Goal: Transaction & Acquisition: Book appointment/travel/reservation

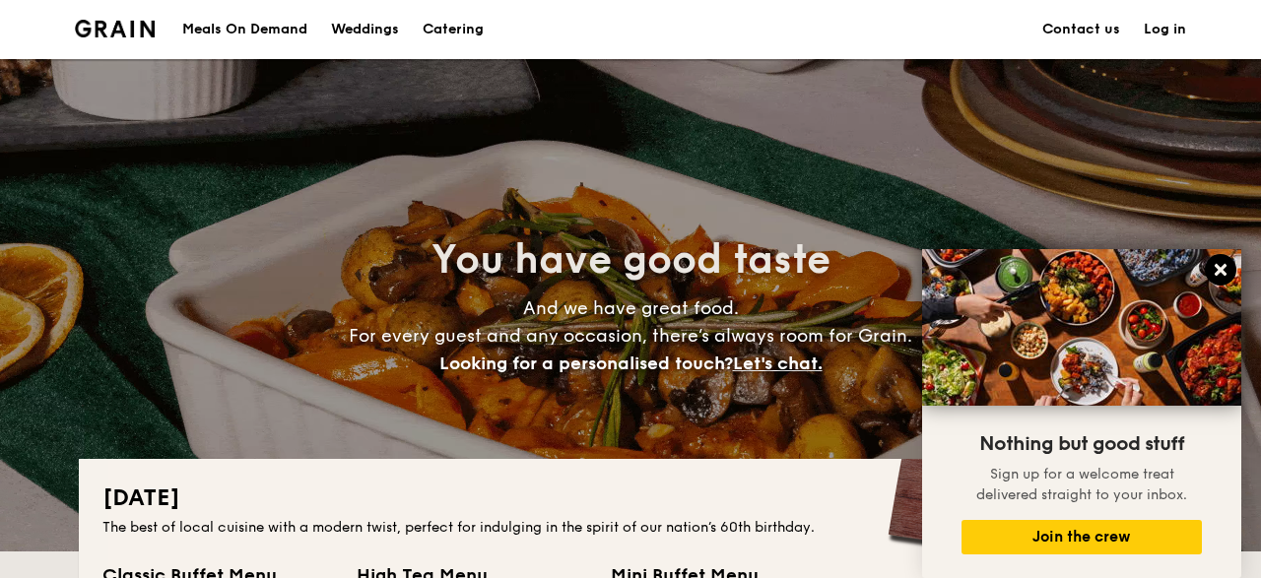
click at [1230, 270] on button at bounding box center [1221, 270] width 32 height 32
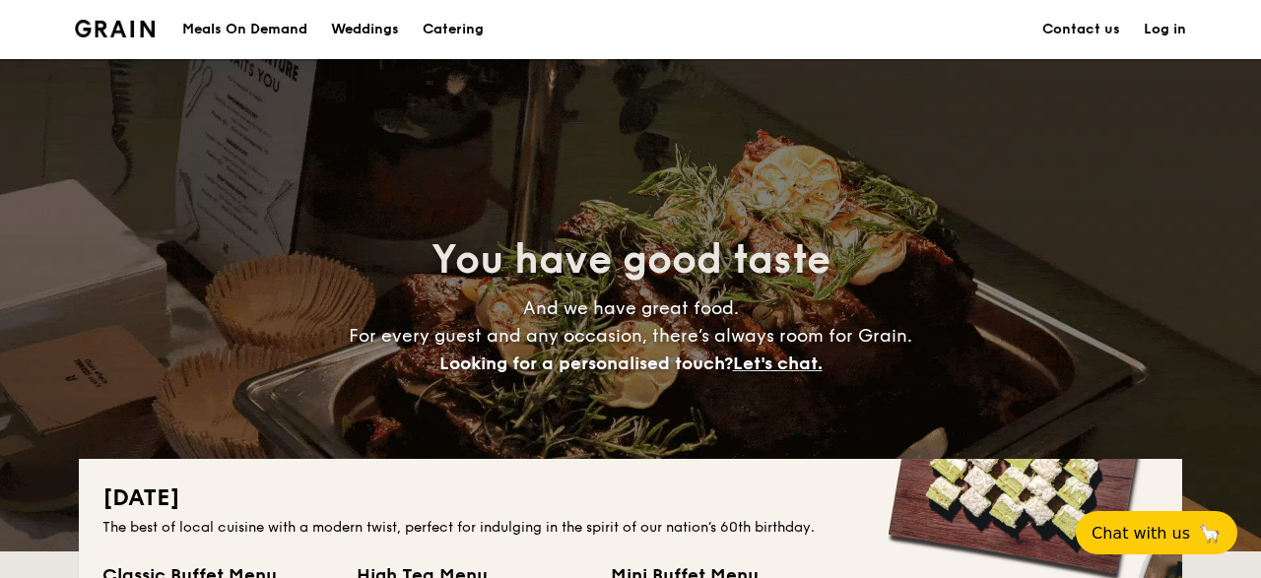
click at [484, 29] on h1 "Catering" at bounding box center [453, 29] width 61 height 59
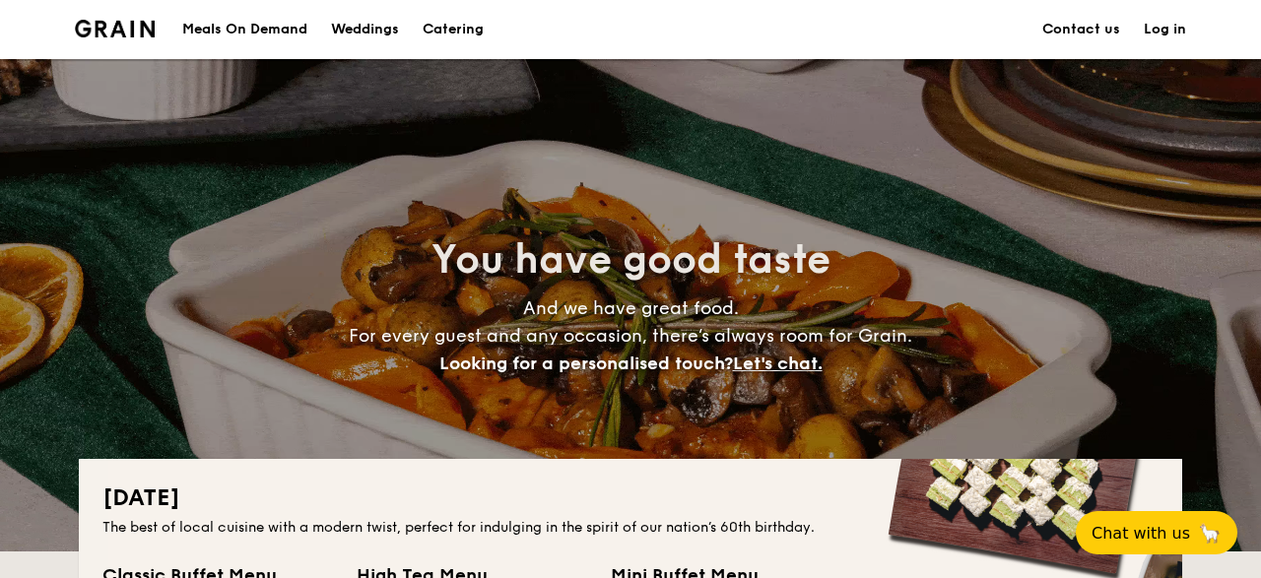
click at [436, 24] on h1 "Catering" at bounding box center [453, 29] width 61 height 59
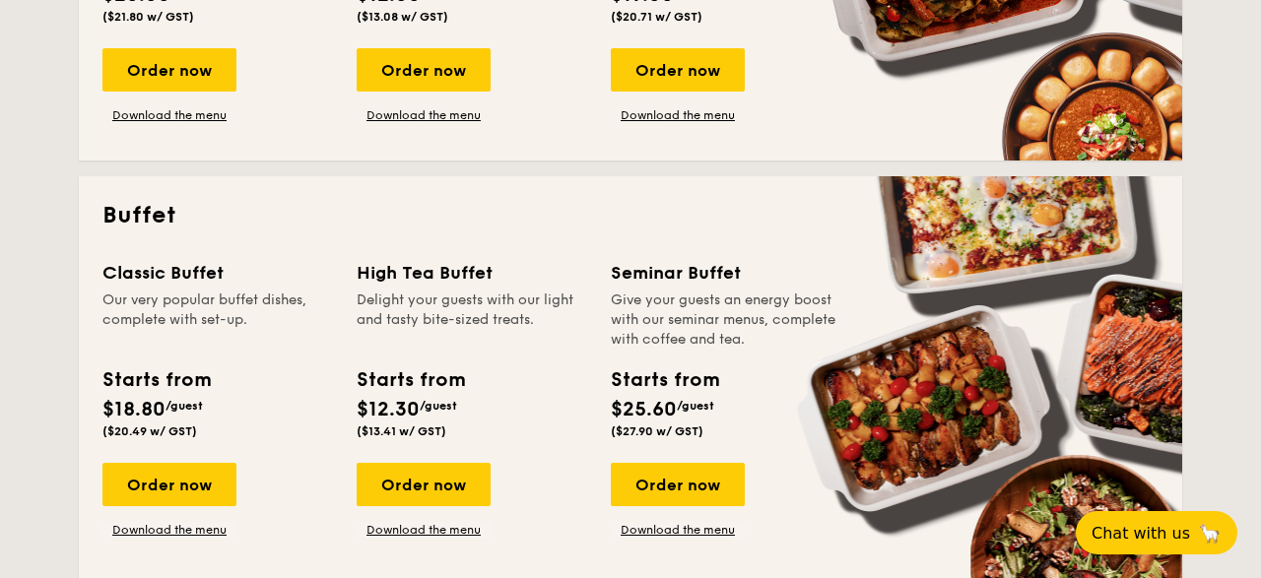
scroll to position [820, 0]
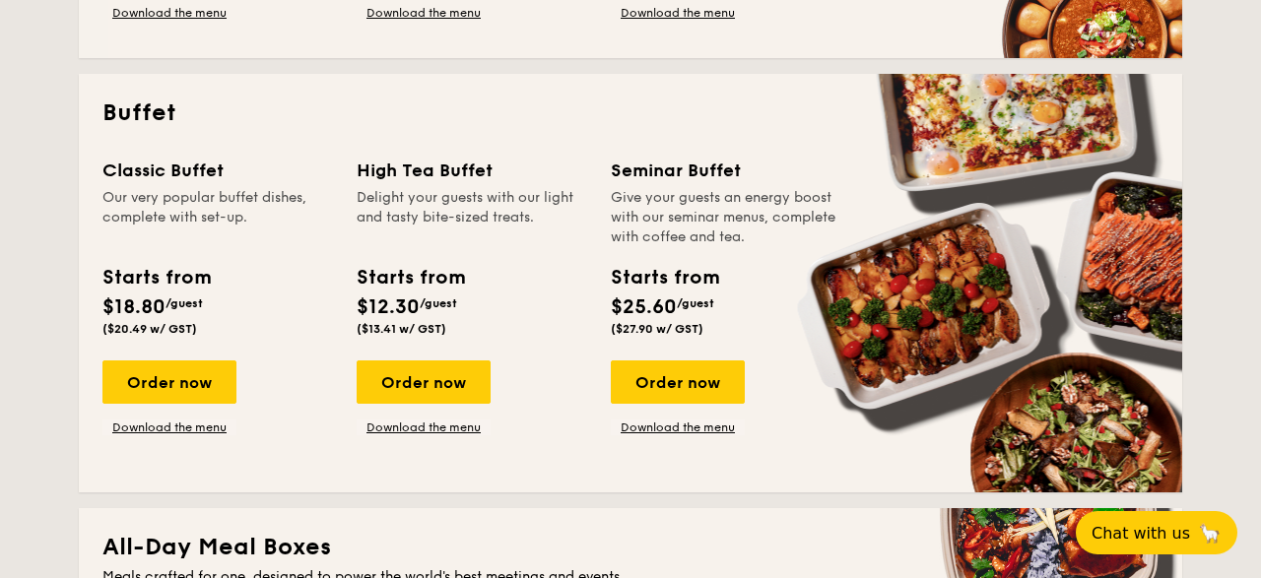
drag, startPoint x: 152, startPoint y: 206, endPoint x: 191, endPoint y: 334, distance: 134.0
click at [191, 334] on div "Classic Buffet Our very popular buffet dishes, complete with set-up. Starts fro…" at bounding box center [217, 251] width 231 height 188
click at [206, 319] on div "Starts from $18.80 /guest ($20.49 w/ GST)" at bounding box center [155, 299] width 107 height 73
click at [170, 390] on div "Order now" at bounding box center [169, 382] width 134 height 43
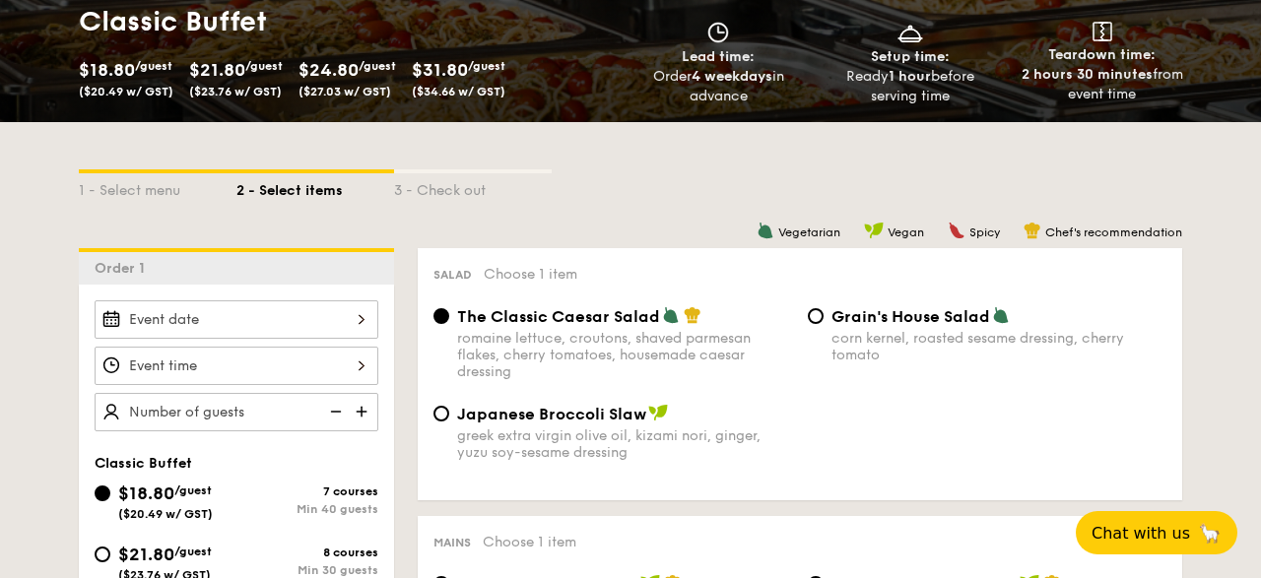
scroll to position [410, 0]
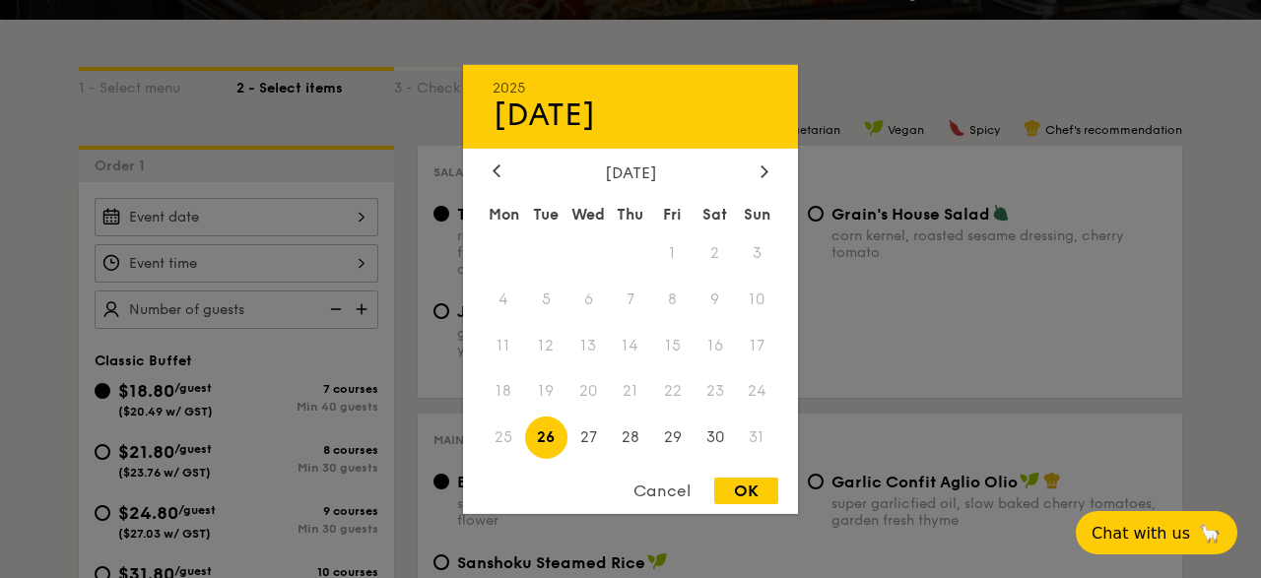
click at [289, 218] on input "Smoked Mesquite Whole Chicken brined in our in-house blend of herbs and spices,…" at bounding box center [237, 217] width 284 height 38
click at [764, 160] on div "2025 Aug [DATE] Tue Wed Thu Fri Sat Sun 1 2 3 4 5 6 7 8 9 10 11 12 13 14 15 16 …" at bounding box center [630, 288] width 335 height 449
click at [768, 169] on icon at bounding box center [765, 172] width 6 height 12
click at [759, 304] on span "14" at bounding box center [757, 299] width 42 height 42
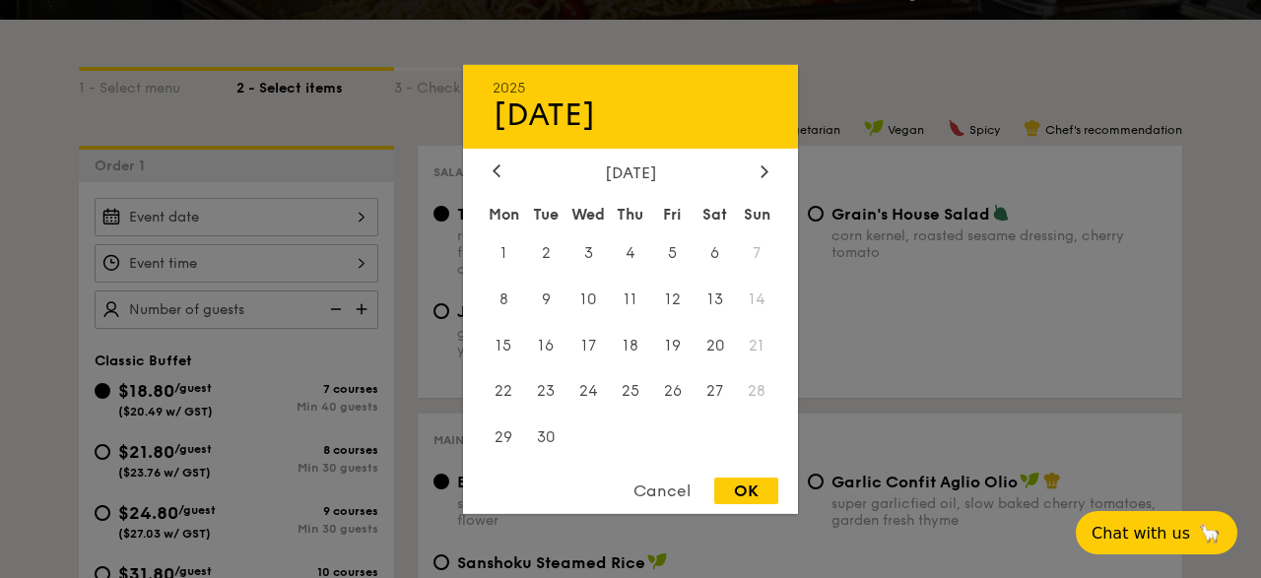
click at [759, 304] on span "14" at bounding box center [757, 299] width 42 height 42
click at [758, 301] on span "14" at bounding box center [757, 299] width 42 height 42
click at [710, 361] on span "20" at bounding box center [715, 345] width 42 height 42
click at [754, 336] on span "21" at bounding box center [757, 345] width 42 height 42
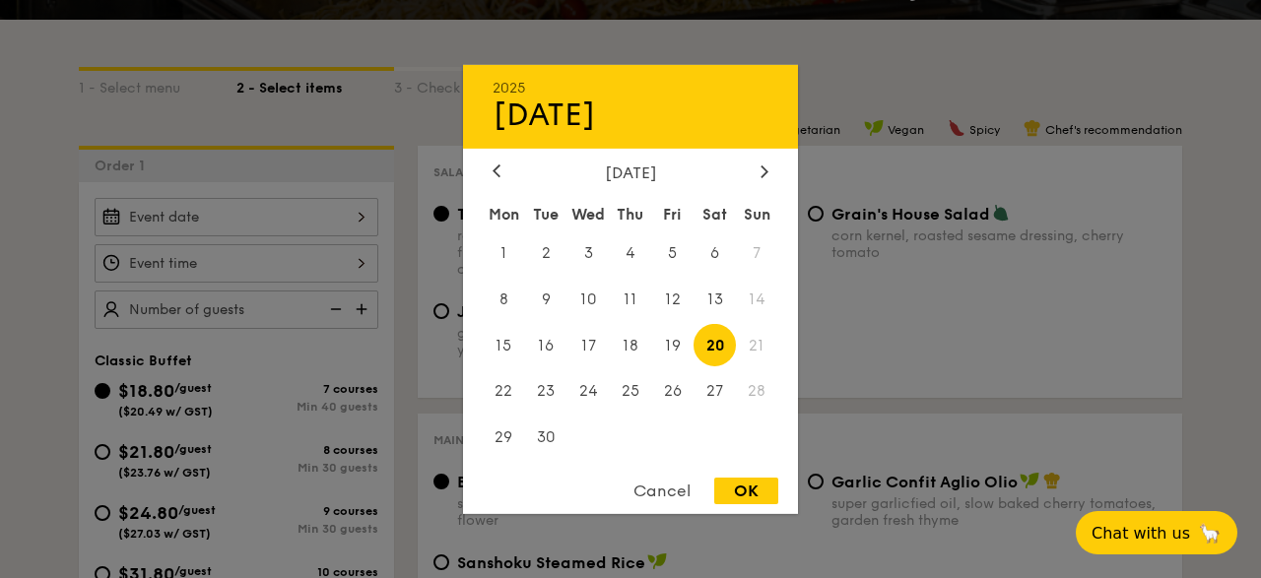
click at [673, 481] on div "Cancel" at bounding box center [662, 491] width 97 height 27
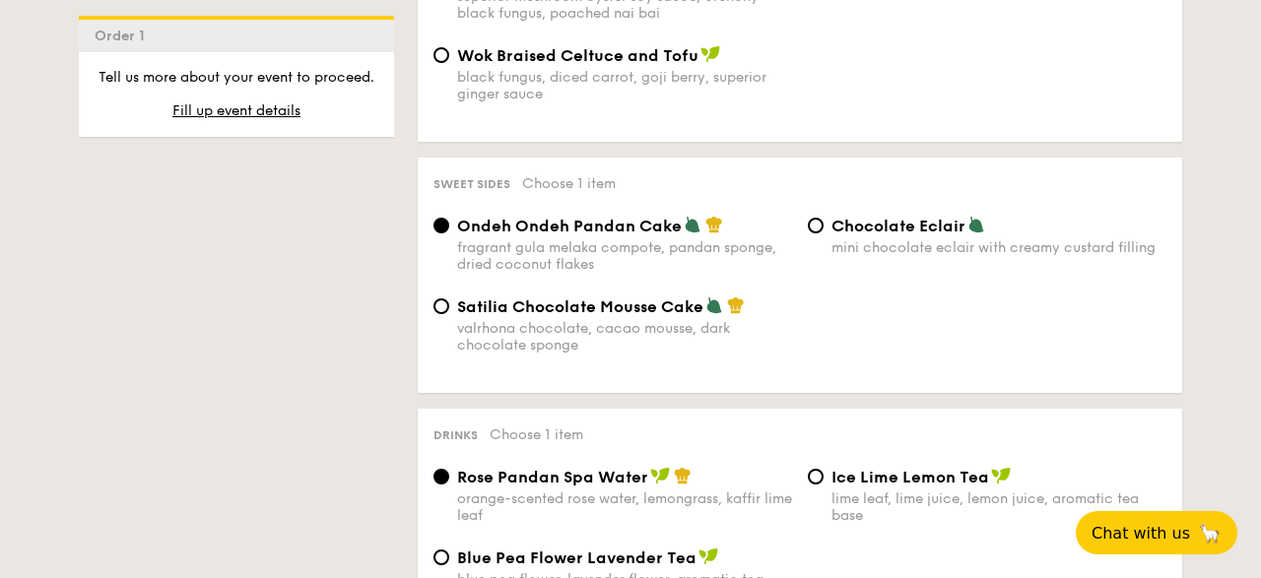
scroll to position [1127, 0]
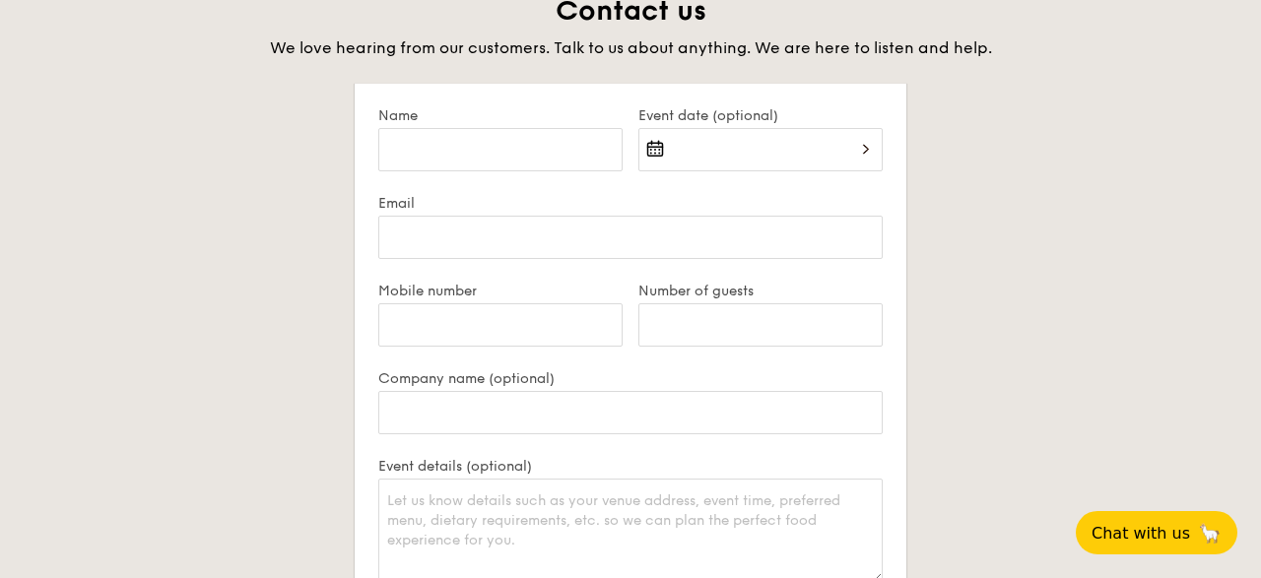
scroll to position [3733, 0]
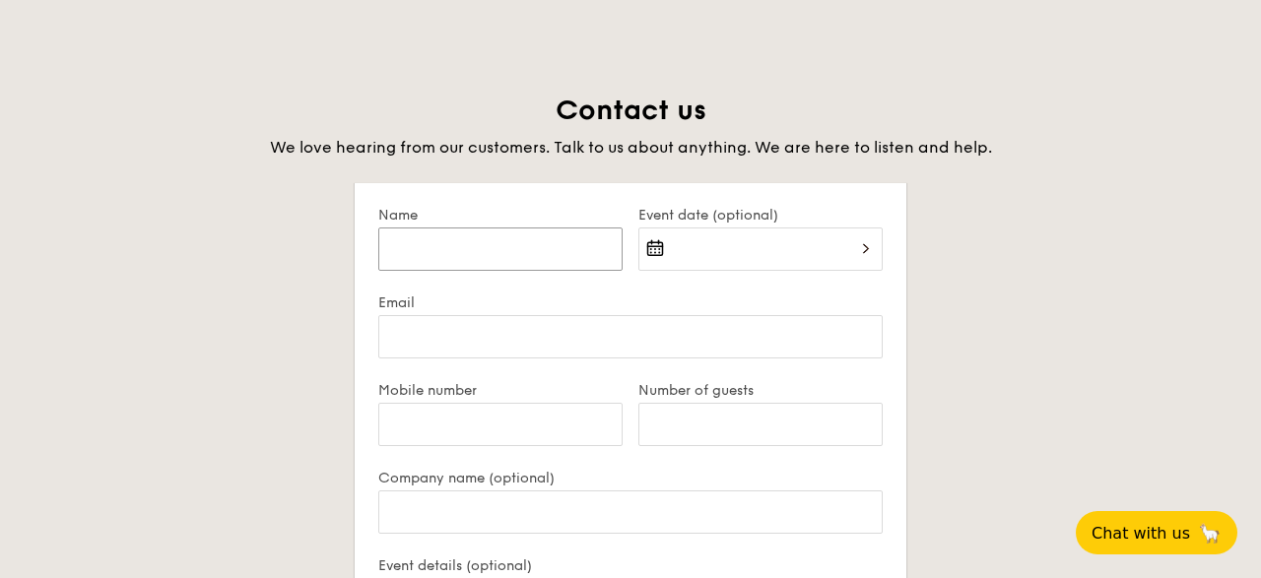
click at [460, 253] on input "Name" at bounding box center [500, 249] width 244 height 43
type input "[PERSON_NAME]"
click at [808, 253] on input "Event date (optional)" at bounding box center [760, 249] width 244 height 43
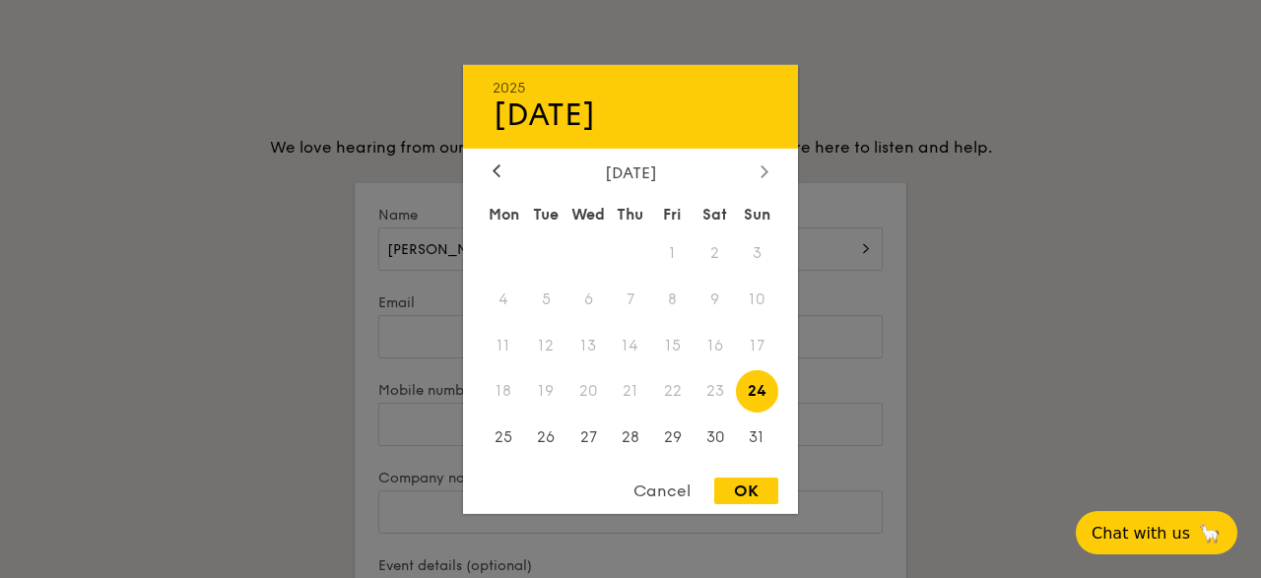
click at [770, 173] on div at bounding box center [765, 172] width 18 height 19
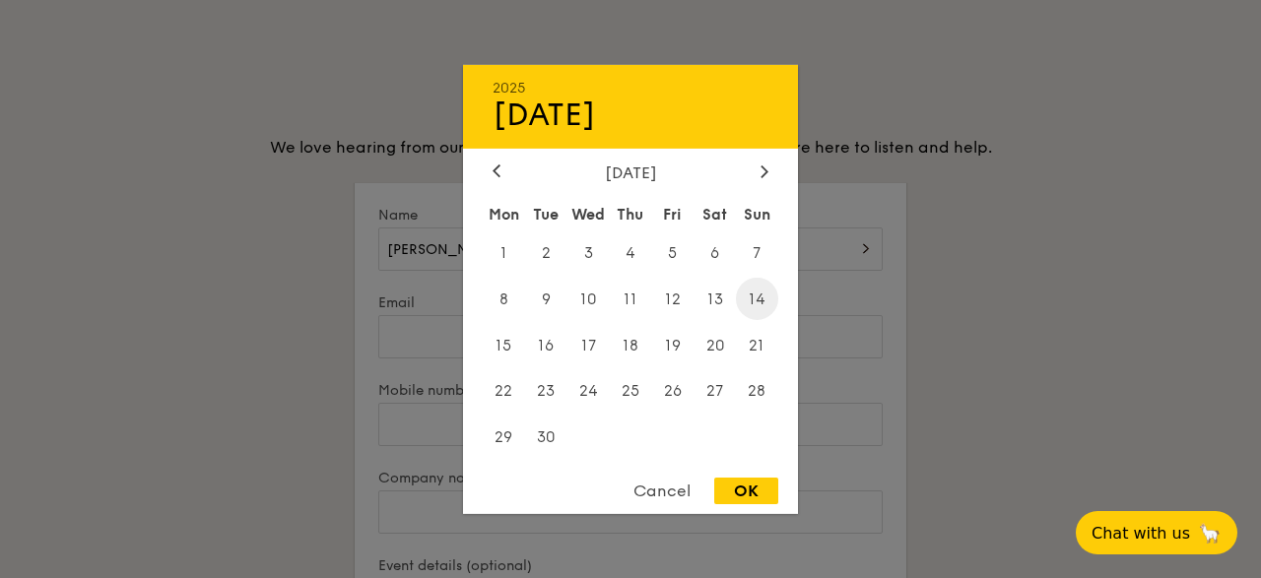
click at [770, 303] on span "14" at bounding box center [757, 299] width 42 height 42
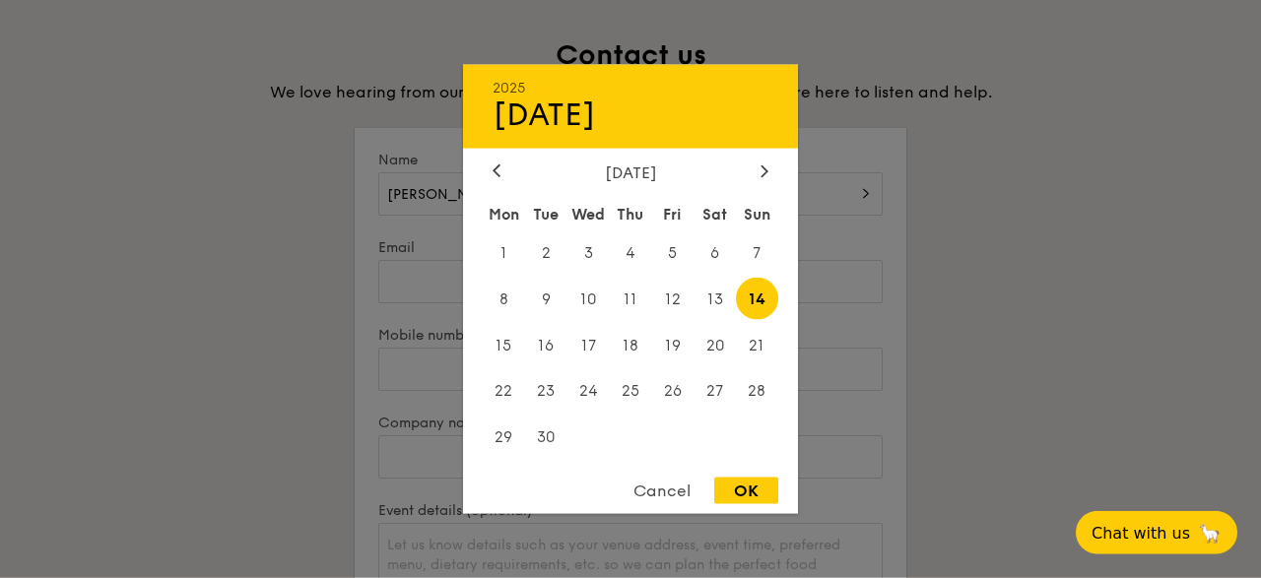
scroll to position [3836, 0]
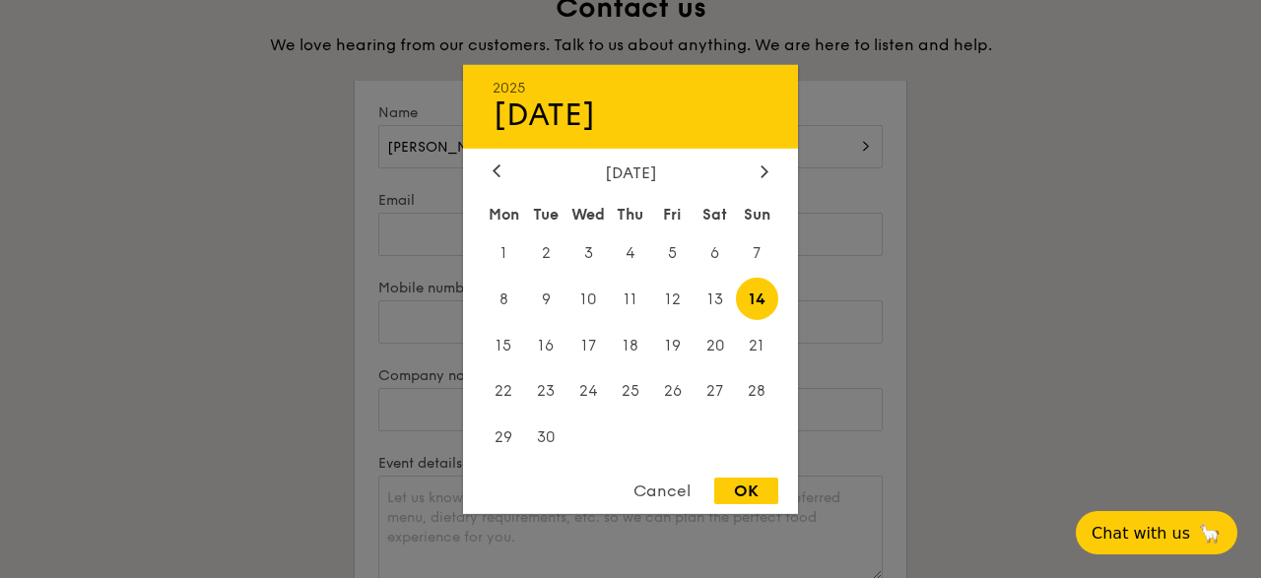
click at [747, 497] on div "OK" at bounding box center [746, 491] width 64 height 27
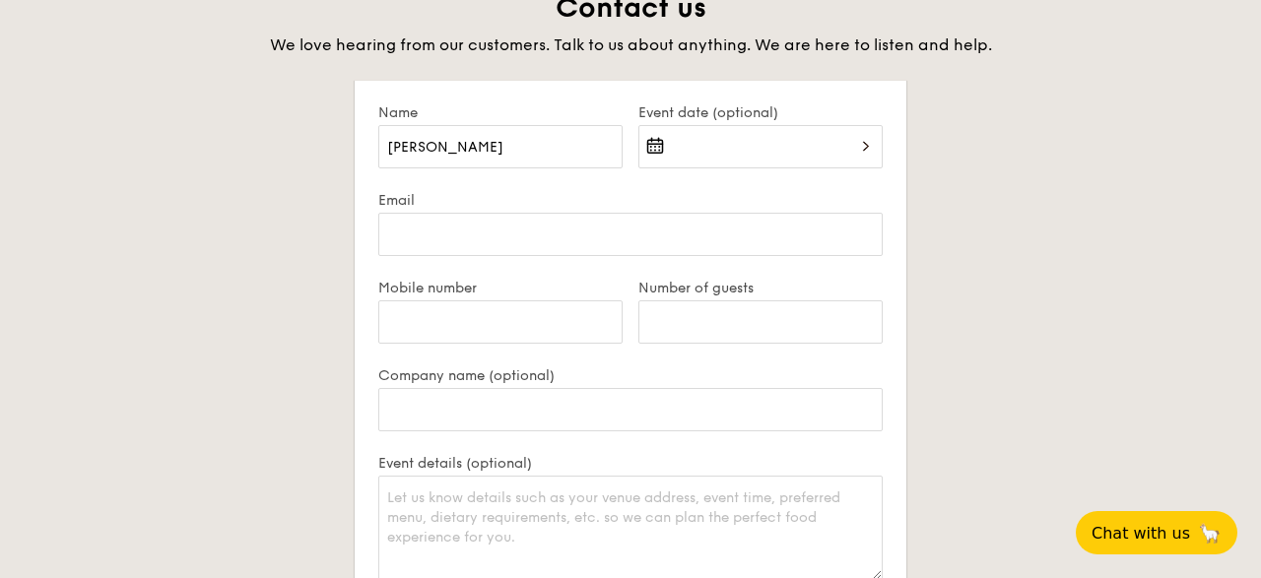
type input "[DATE]"
click at [511, 232] on input "Email" at bounding box center [630, 234] width 504 height 43
type input "[EMAIL_ADDRESS][DOMAIN_NAME]"
click at [415, 322] on input "Mobile number" at bounding box center [500, 322] width 244 height 43
type input "85238580"
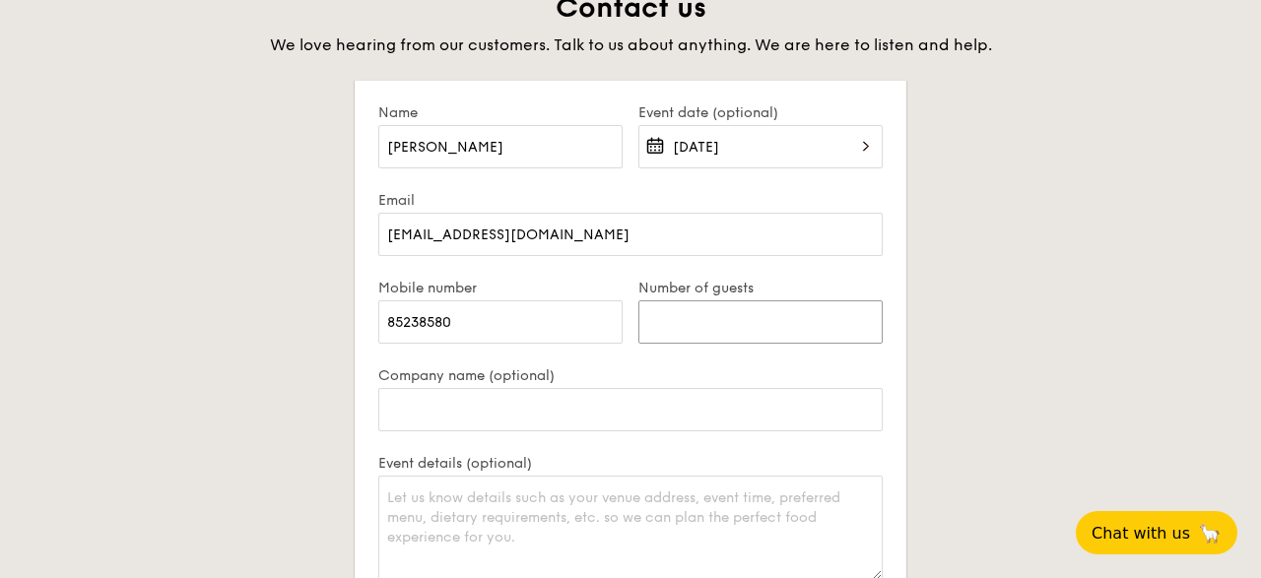
click at [726, 336] on input "Number of guests" at bounding box center [760, 322] width 244 height 43
type input "65"
click at [669, 420] on input "Company name (optional)" at bounding box center [630, 409] width 504 height 43
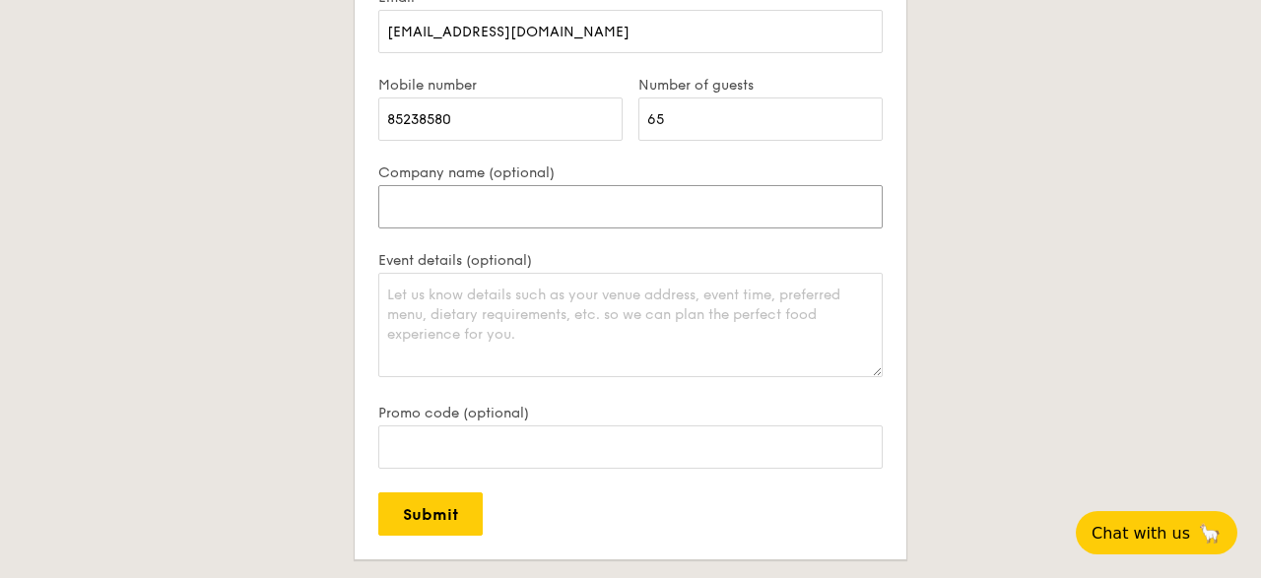
scroll to position [4041, 0]
click at [584, 299] on textarea "Event details (optional)" at bounding box center [630, 323] width 504 height 104
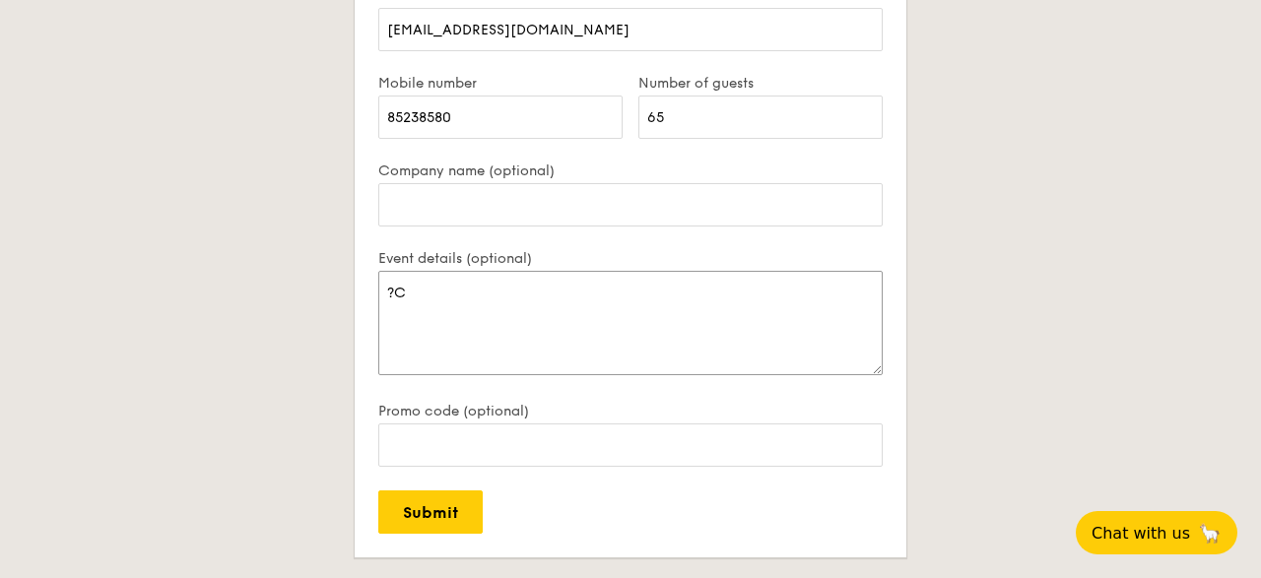
type textarea "?"
type textarea "Child's 1st birthday party"
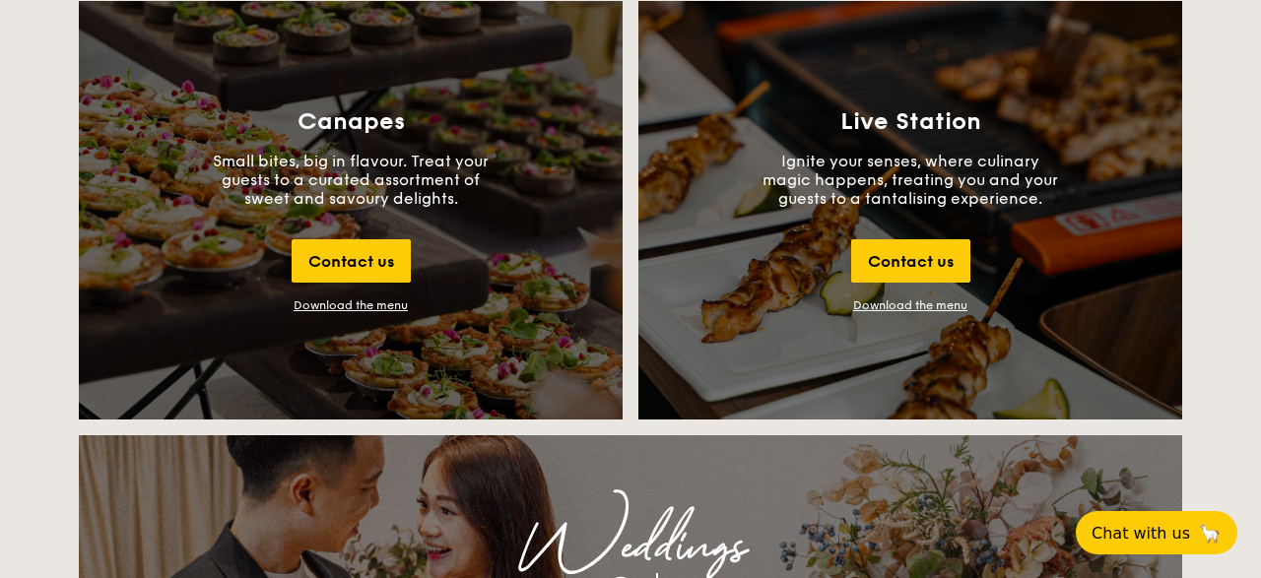
scroll to position [2504, 0]
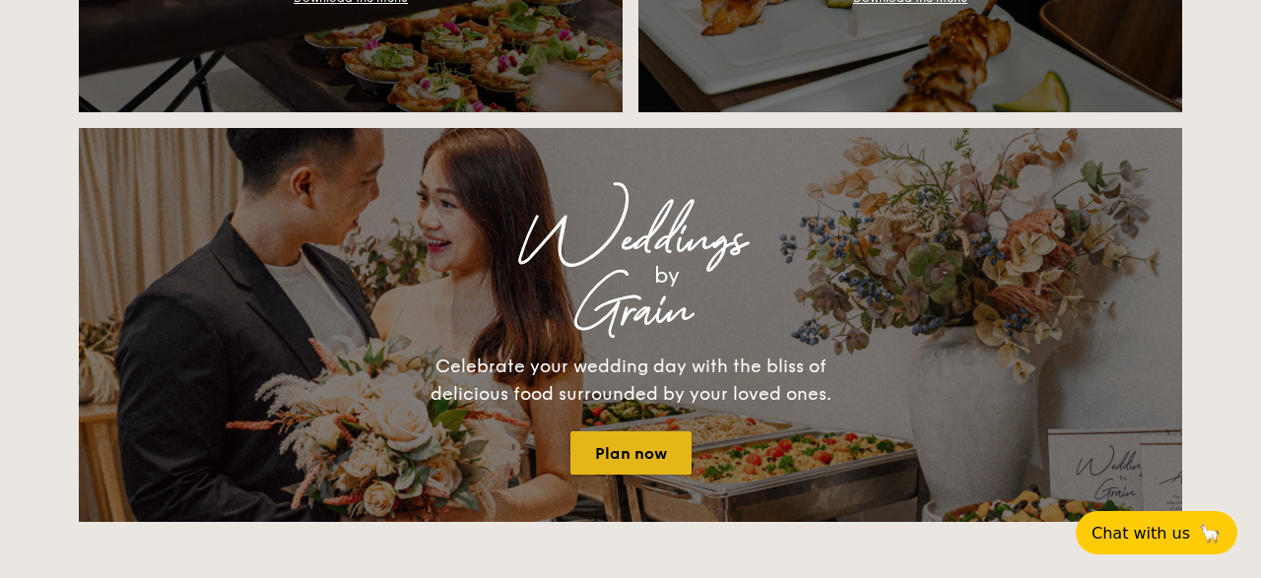
click at [617, 444] on link "Plan now" at bounding box center [631, 453] width 121 height 43
